Goal: Find contact information: Find contact information

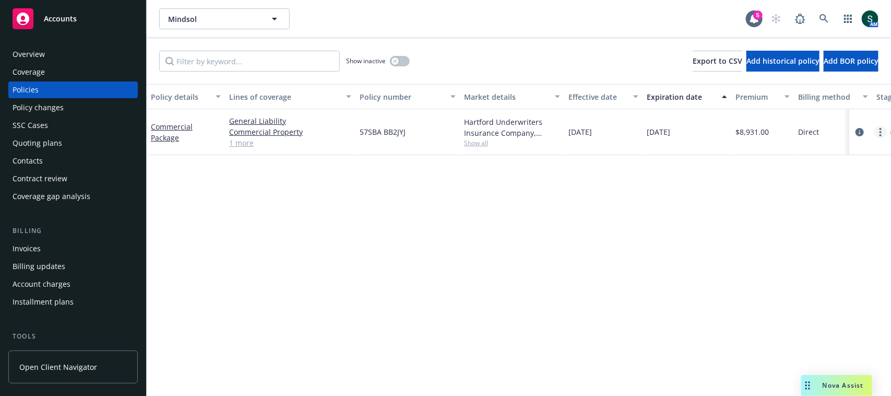
click at [883, 133] on link "more" at bounding box center [880, 132] width 13 height 13
click at [818, 280] on link "Copy logging email" at bounding box center [825, 278] width 123 height 21
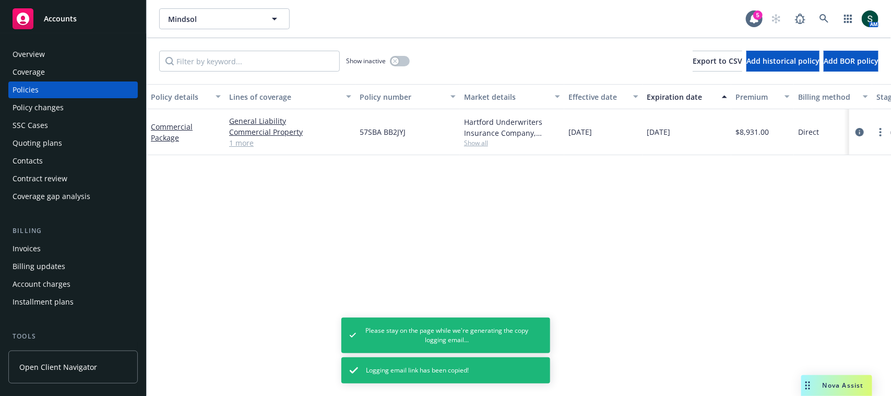
click at [72, 58] on div "Overview" at bounding box center [73, 54] width 121 height 17
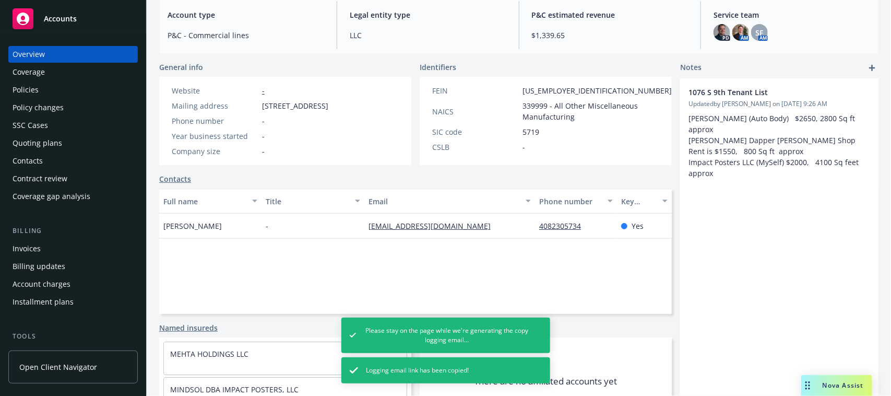
scroll to position [130, 0]
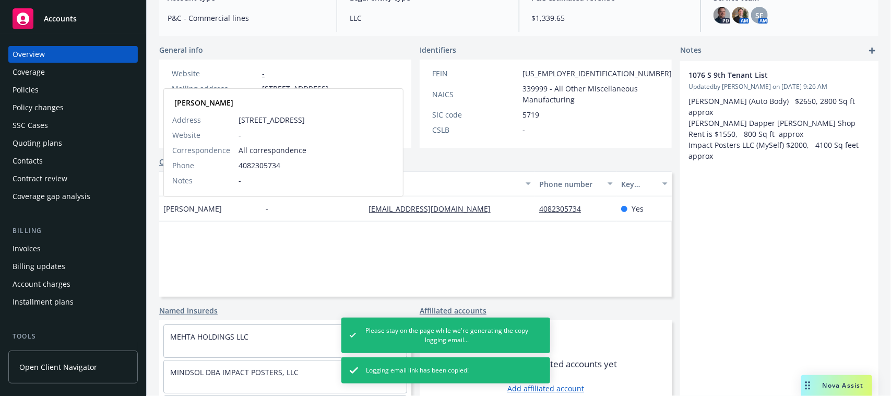
click at [170, 210] on span "[PERSON_NAME]" at bounding box center [192, 208] width 58 height 11
copy span "Arun"
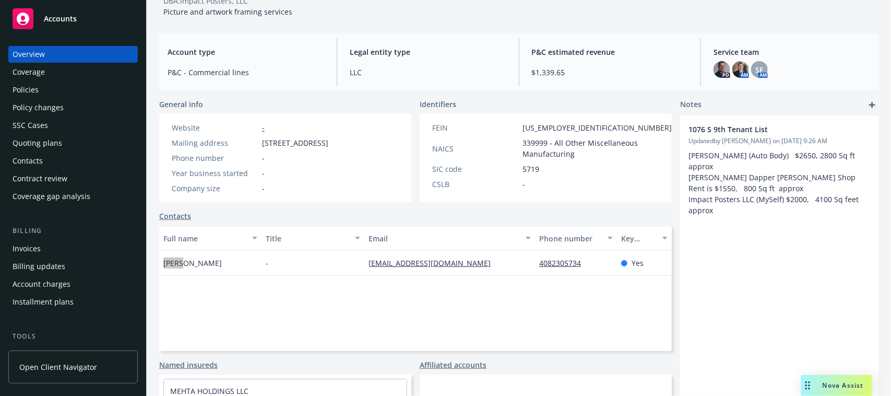
scroll to position [0, 0]
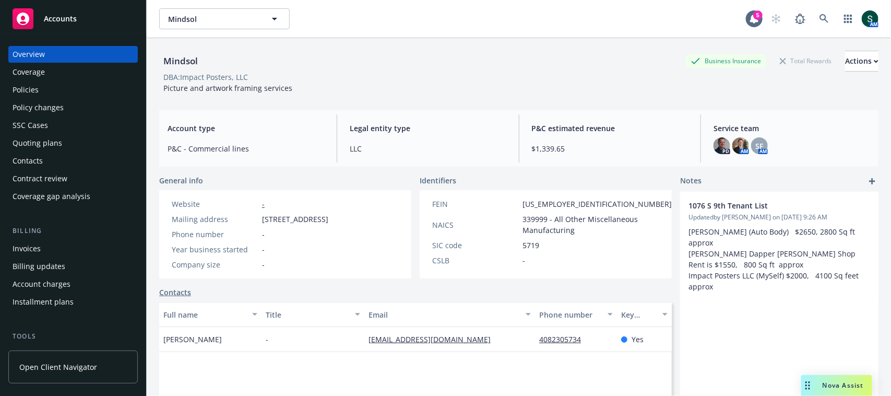
click at [719, 132] on span "Service team" at bounding box center [791, 128] width 157 height 11
click at [719, 138] on img at bounding box center [721, 145] width 17 height 17
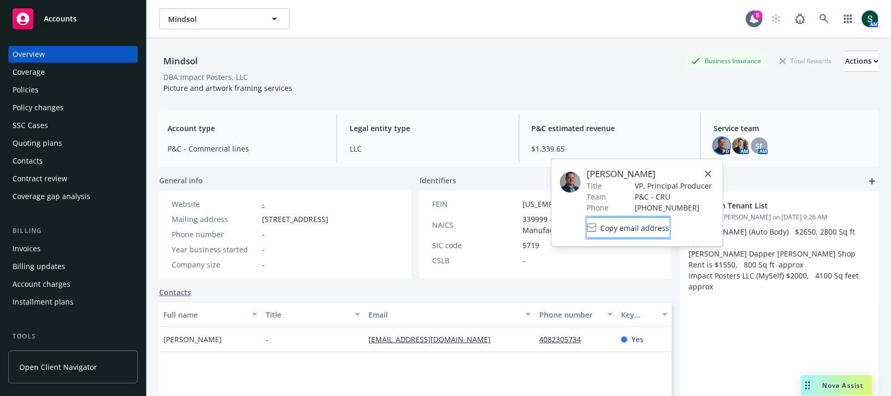
click at [597, 231] on icon at bounding box center [591, 227] width 9 height 9
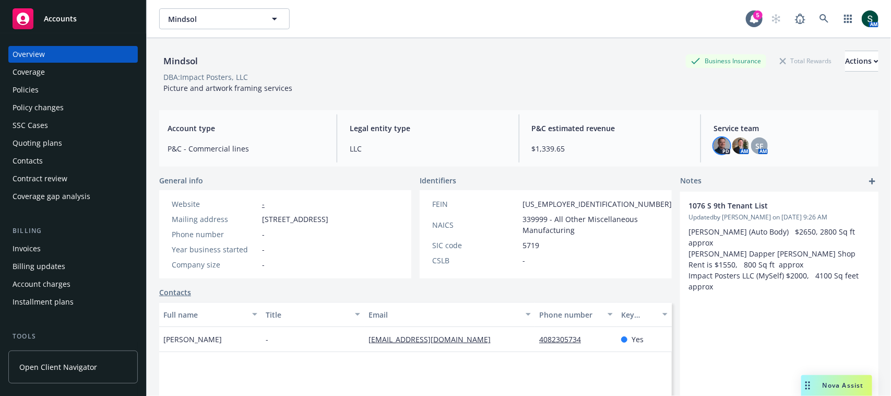
click at [751, 154] on div "SF AM" at bounding box center [759, 145] width 17 height 17
click at [756, 144] on span "SF" at bounding box center [760, 145] width 8 height 11
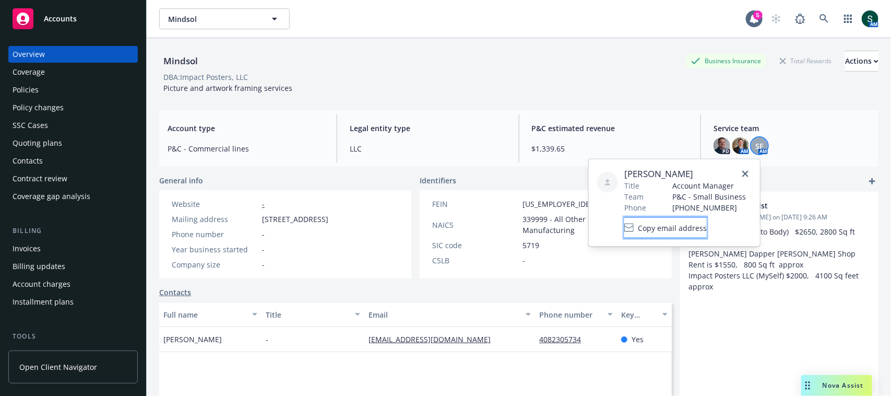
click at [695, 236] on button "Copy email address" at bounding box center [665, 227] width 82 height 21
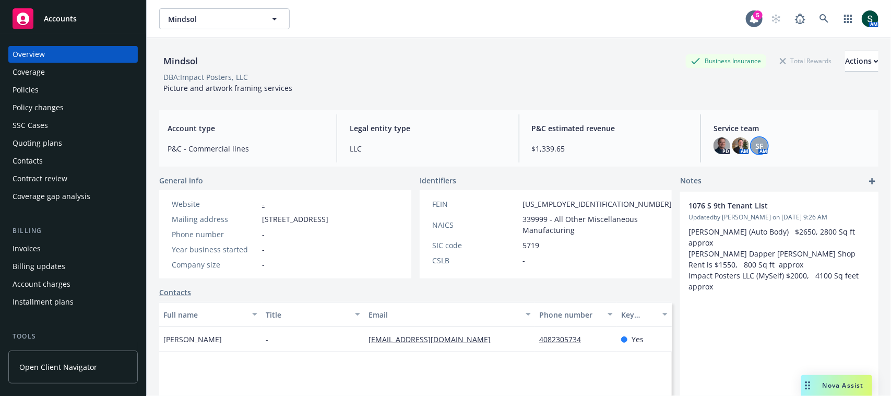
click at [45, 89] on div "Policies" at bounding box center [73, 89] width 121 height 17
